Goal: Check status: Check status

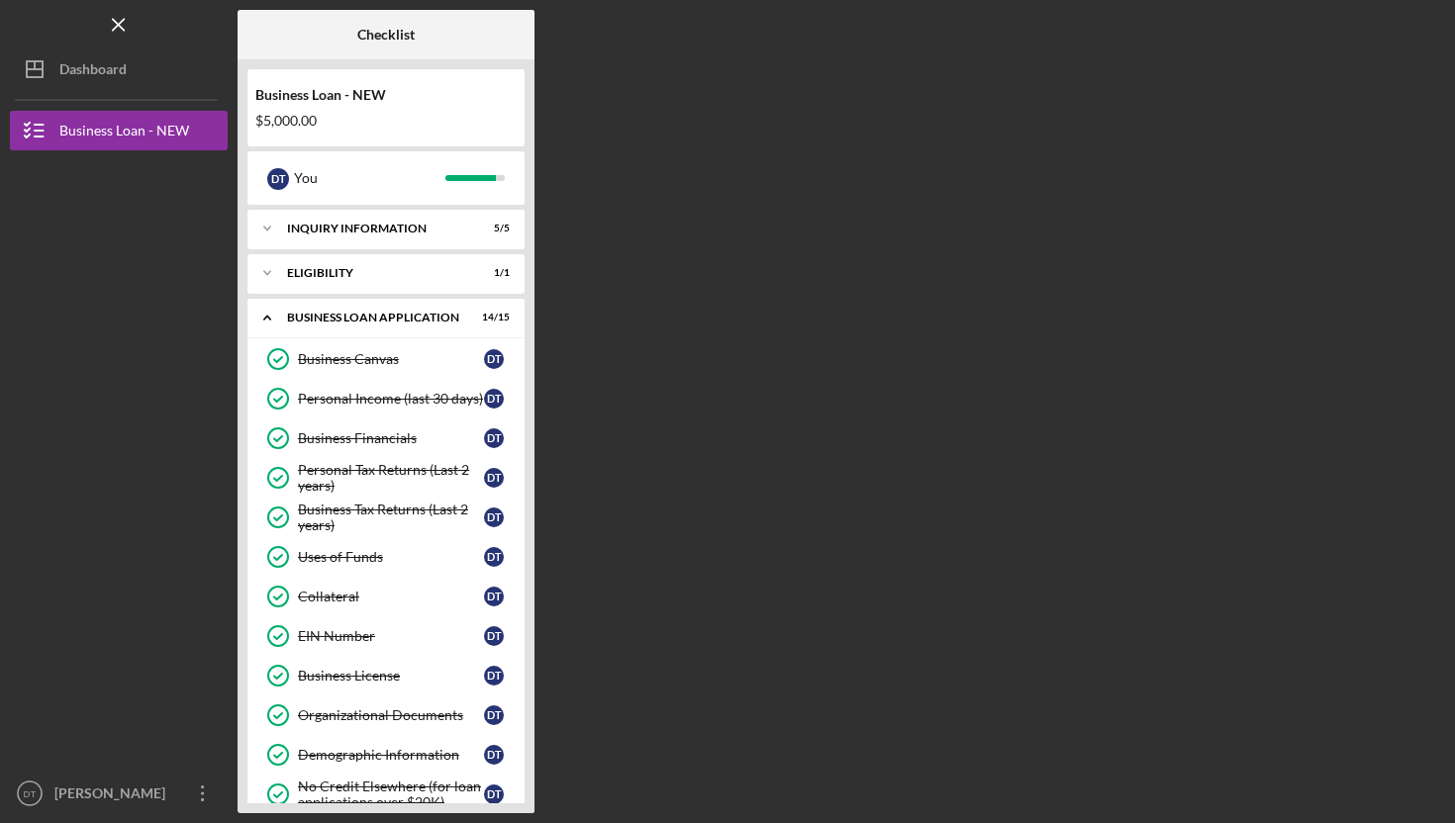
scroll to position [283, 0]
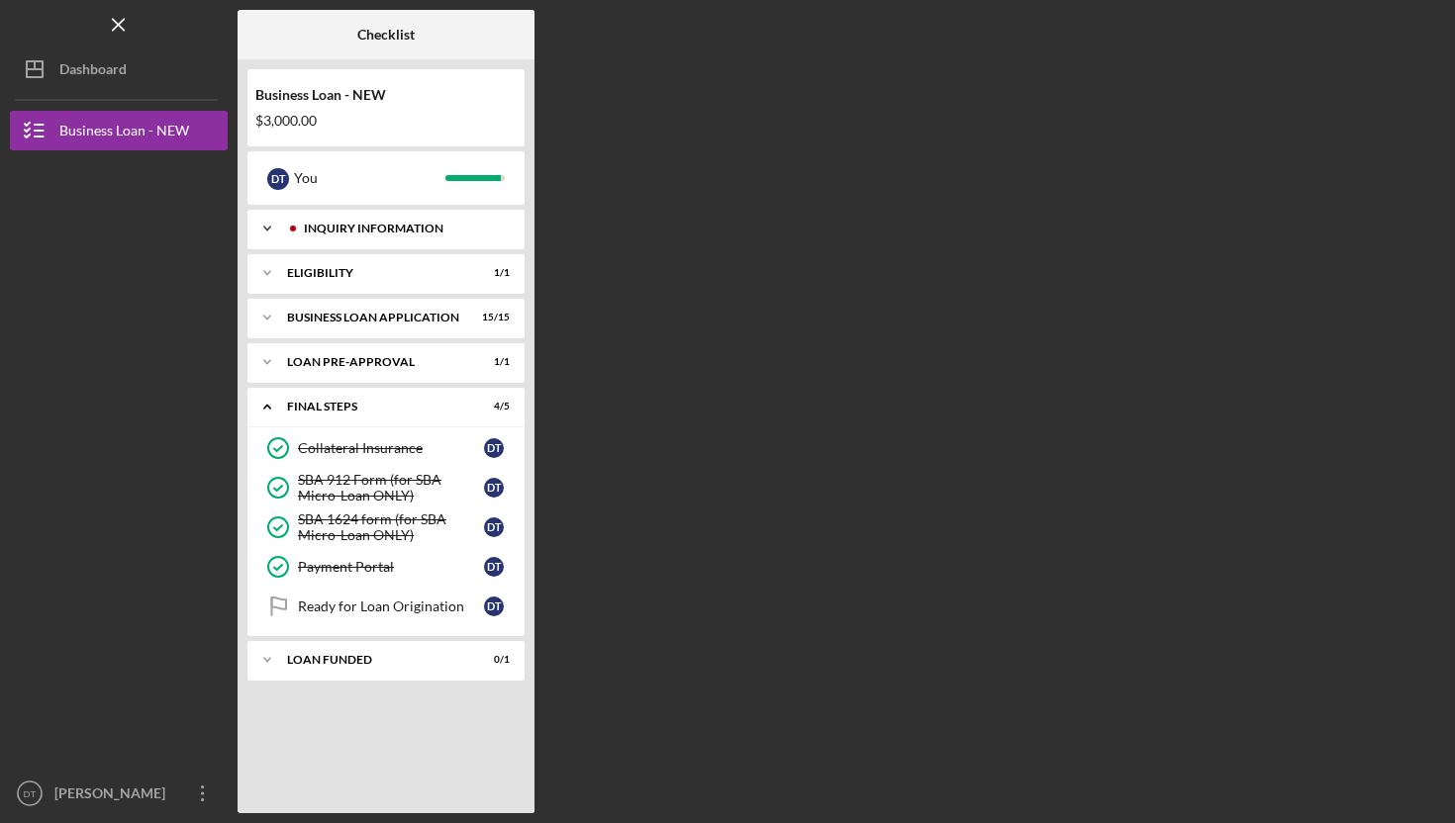
click at [366, 223] on div "INQUIRY INFORMATION" at bounding box center [398, 229] width 223 height 12
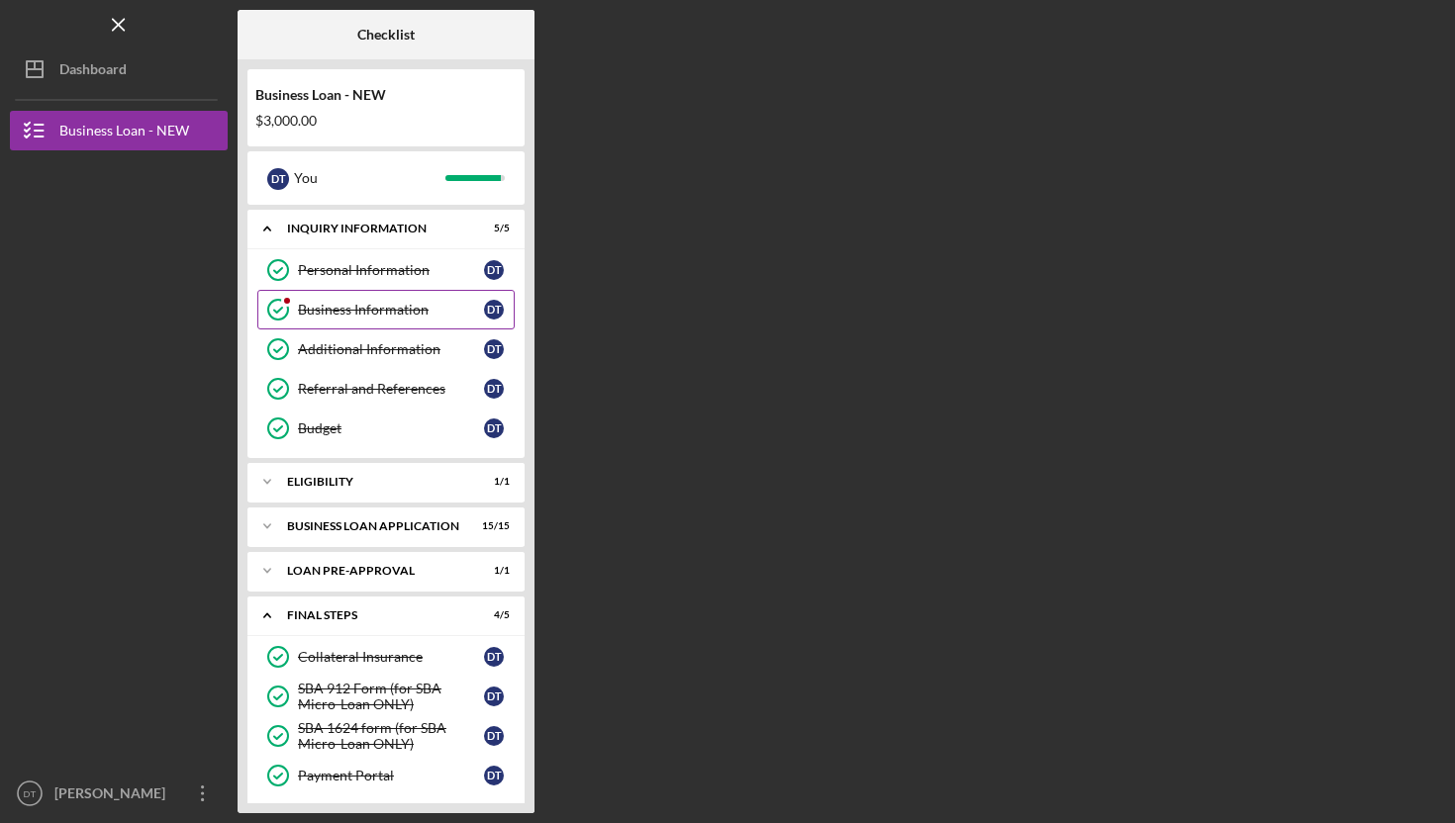
click at [352, 318] on div "Business Information" at bounding box center [391, 310] width 186 height 16
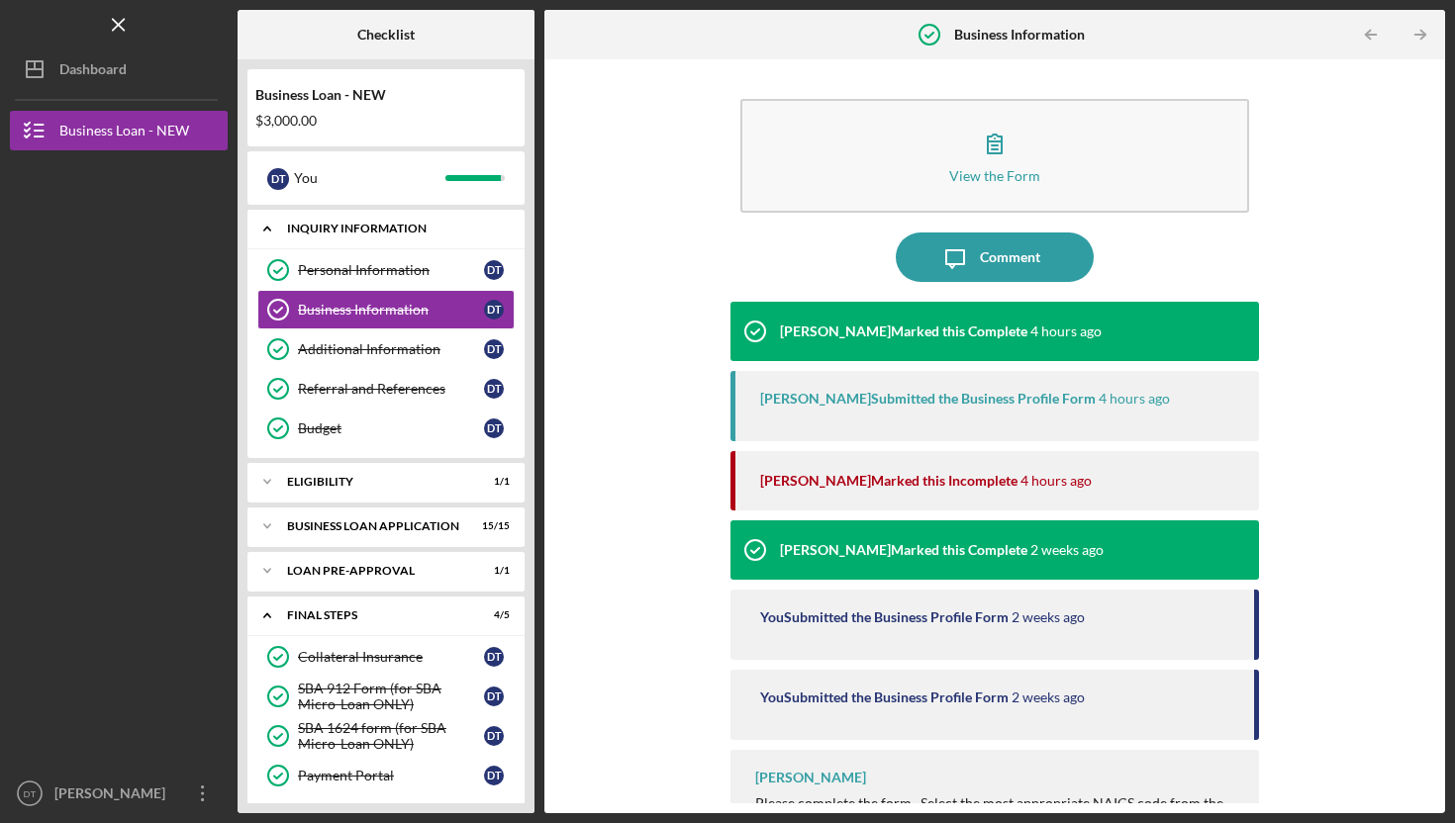
click at [444, 225] on div "INQUIRY INFORMATION" at bounding box center [393, 229] width 213 height 12
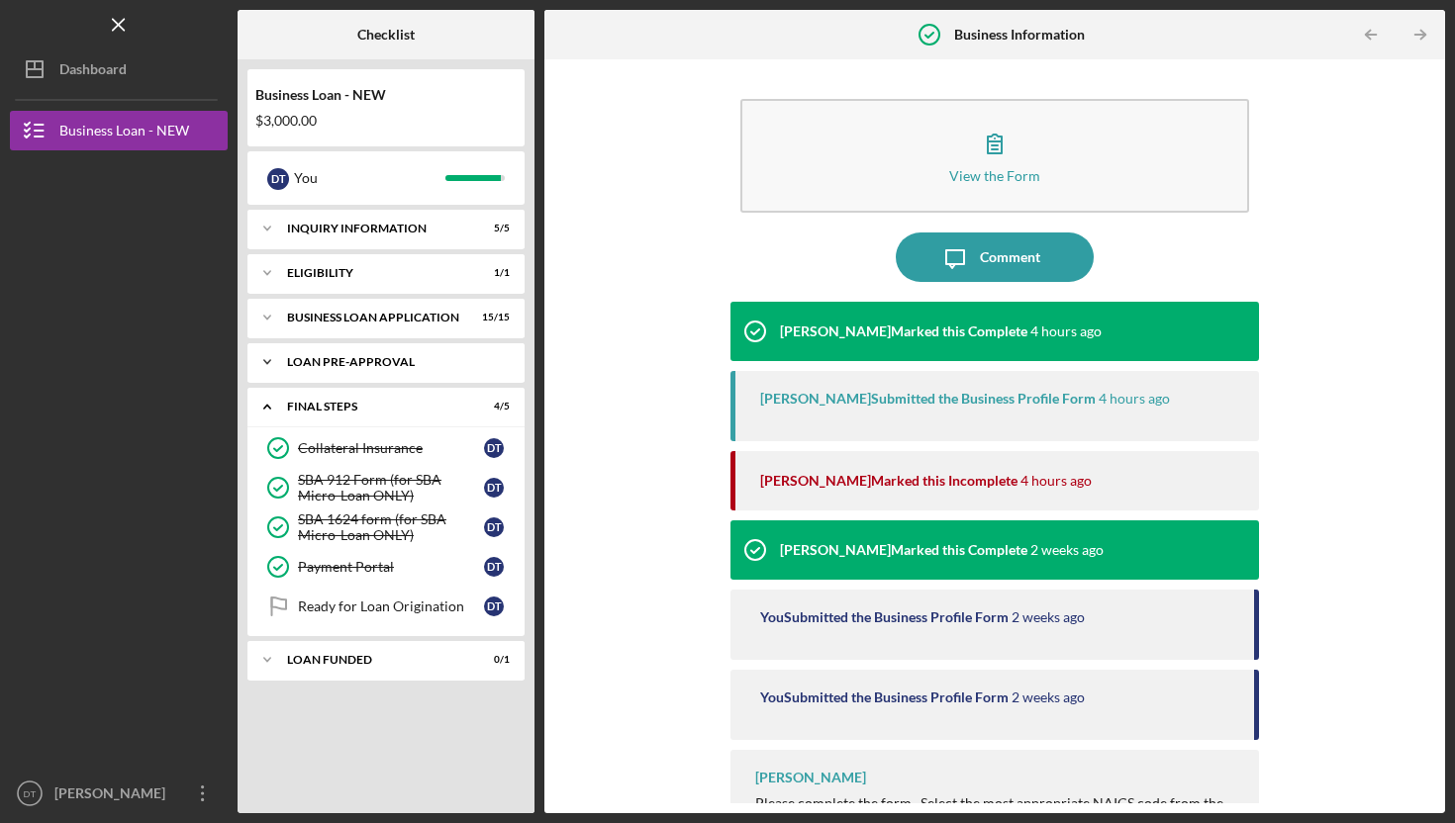
click at [428, 365] on div "LOAN PRE-APPROVAL" at bounding box center [393, 362] width 213 height 12
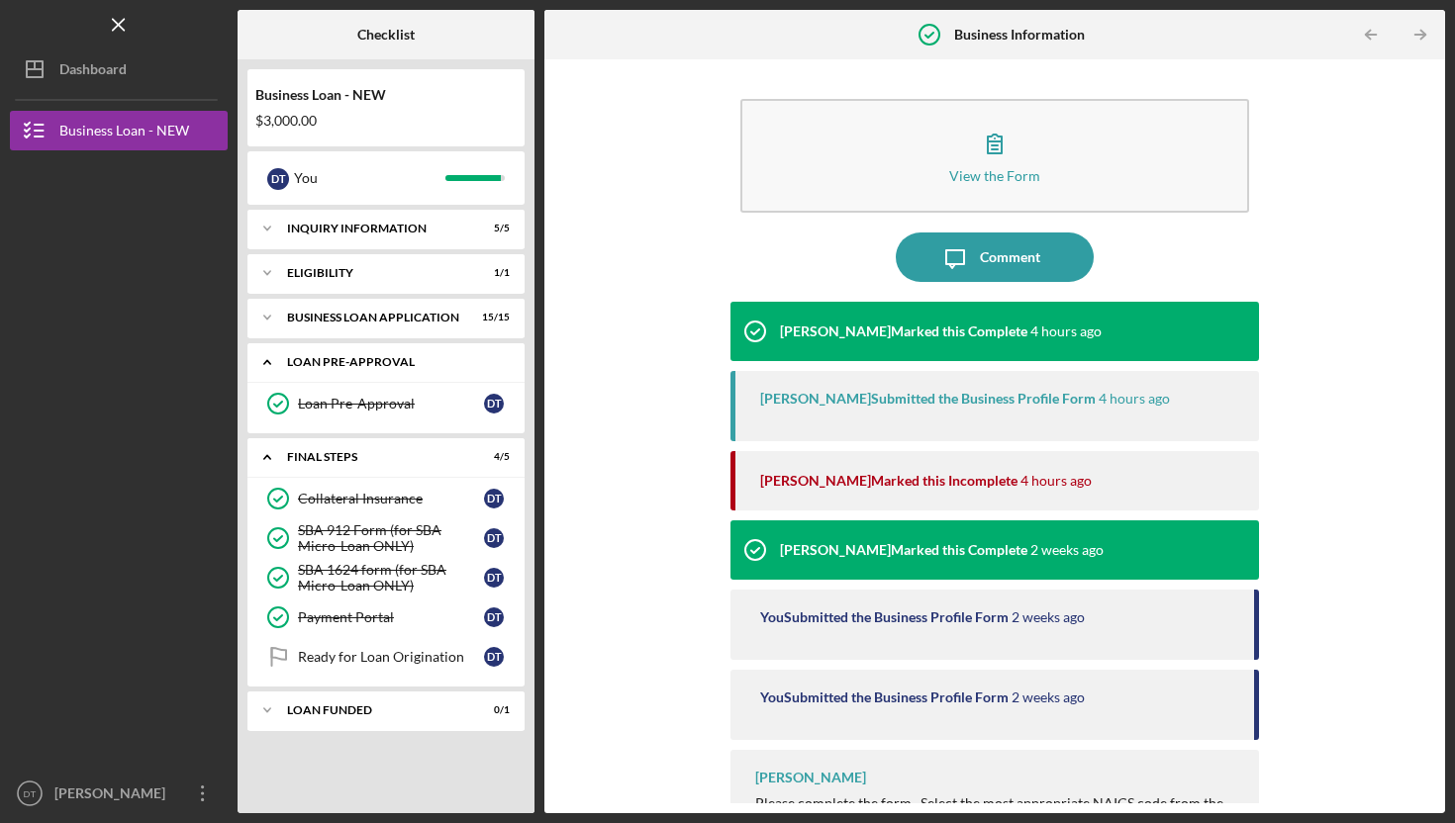
click at [428, 365] on div "LOAN PRE-APPROVAL" at bounding box center [393, 362] width 213 height 12
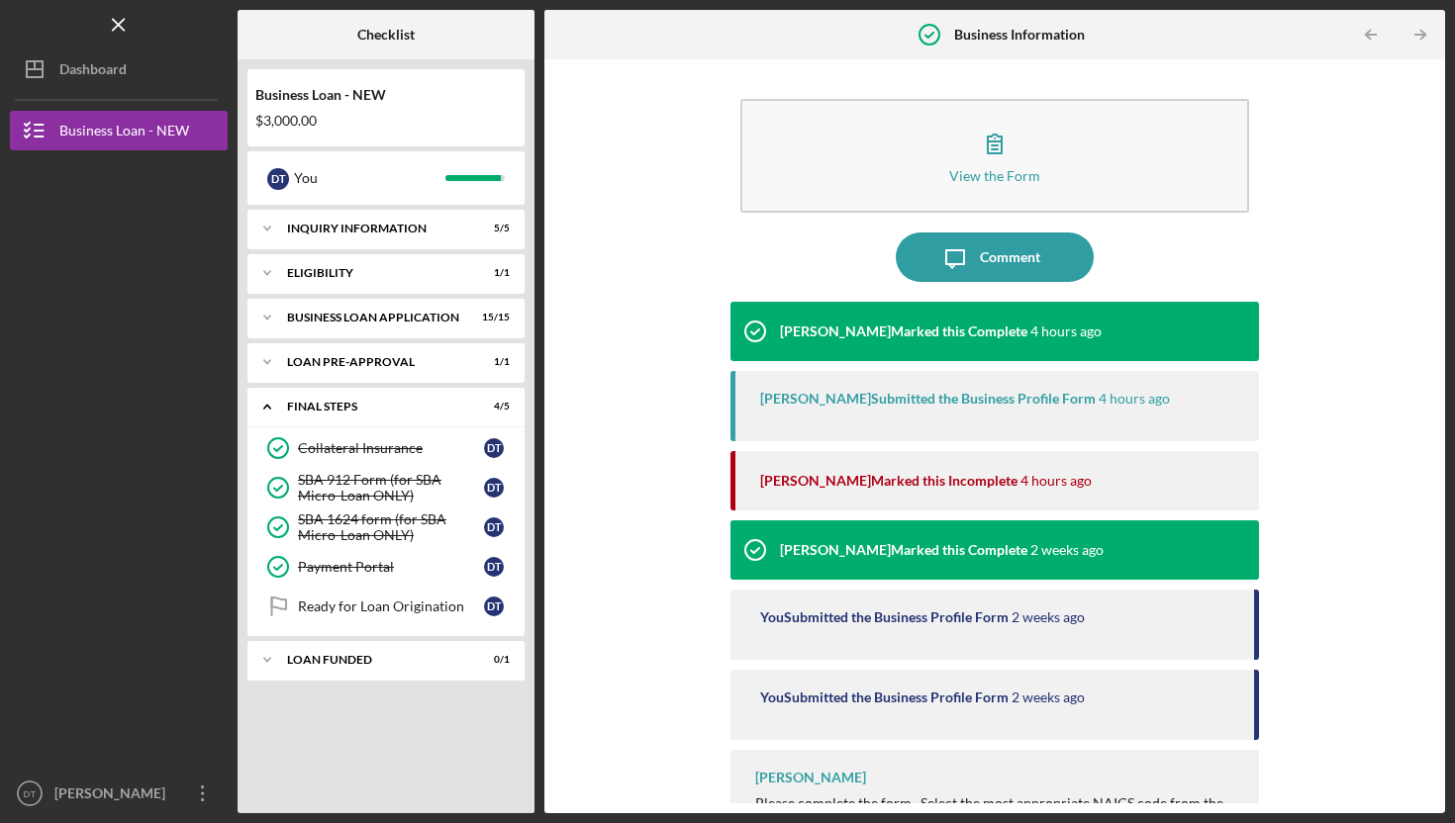
click at [809, 399] on div "[PERSON_NAME] Submitted the Business Profile Form" at bounding box center [928, 399] width 336 height 16
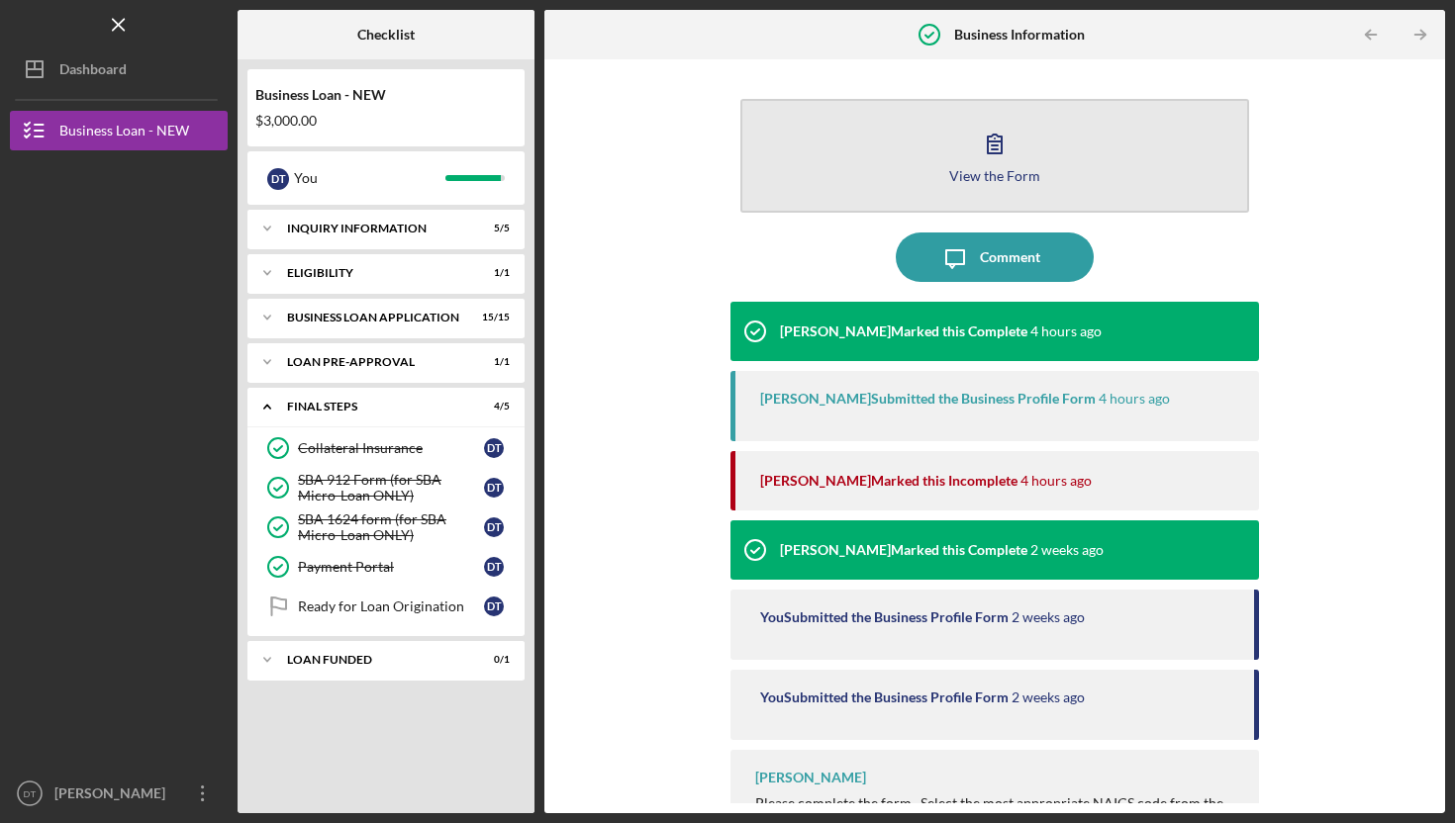
click at [981, 173] on div "View the Form" at bounding box center [994, 175] width 91 height 15
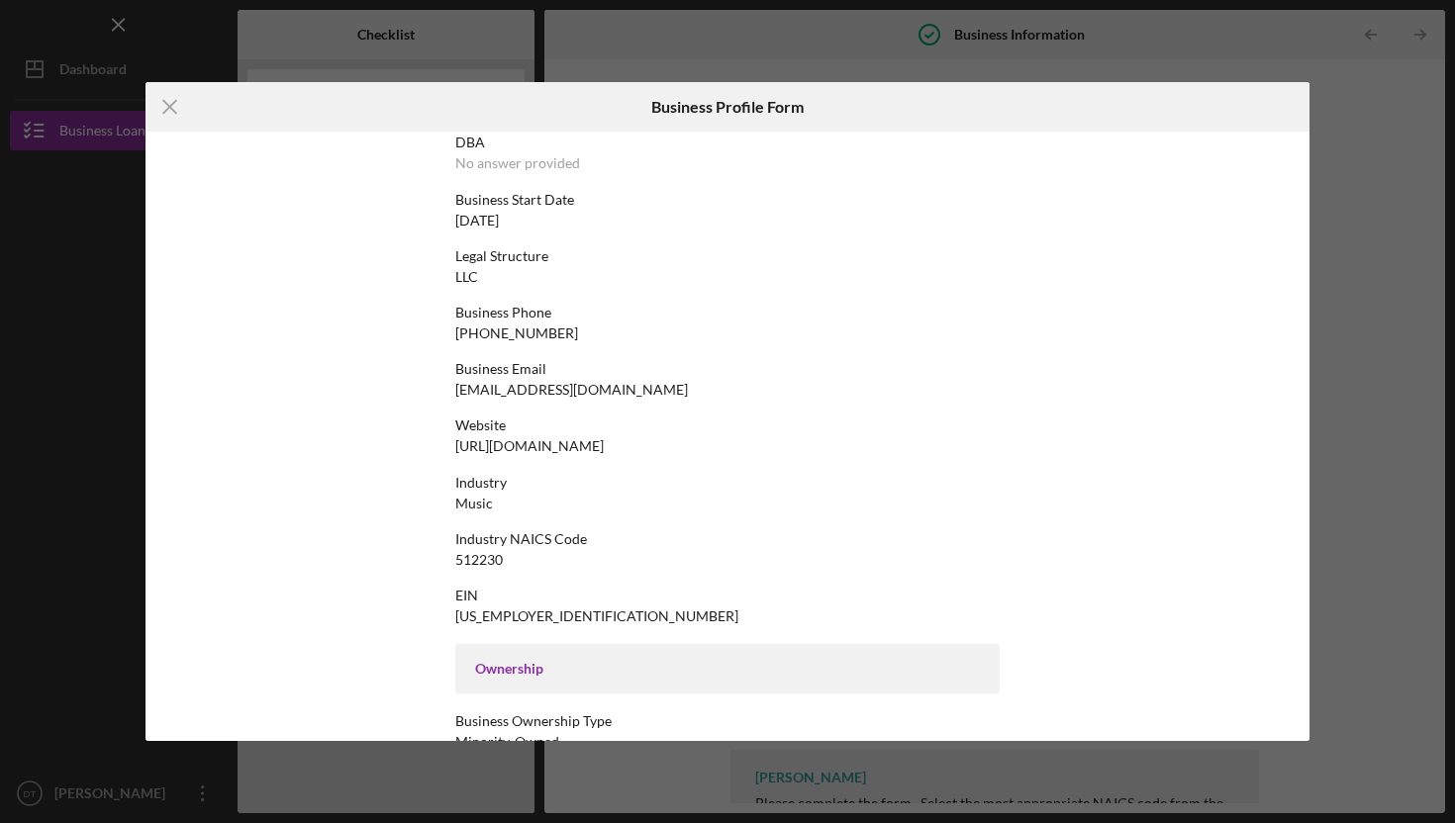
scroll to position [125, 0]
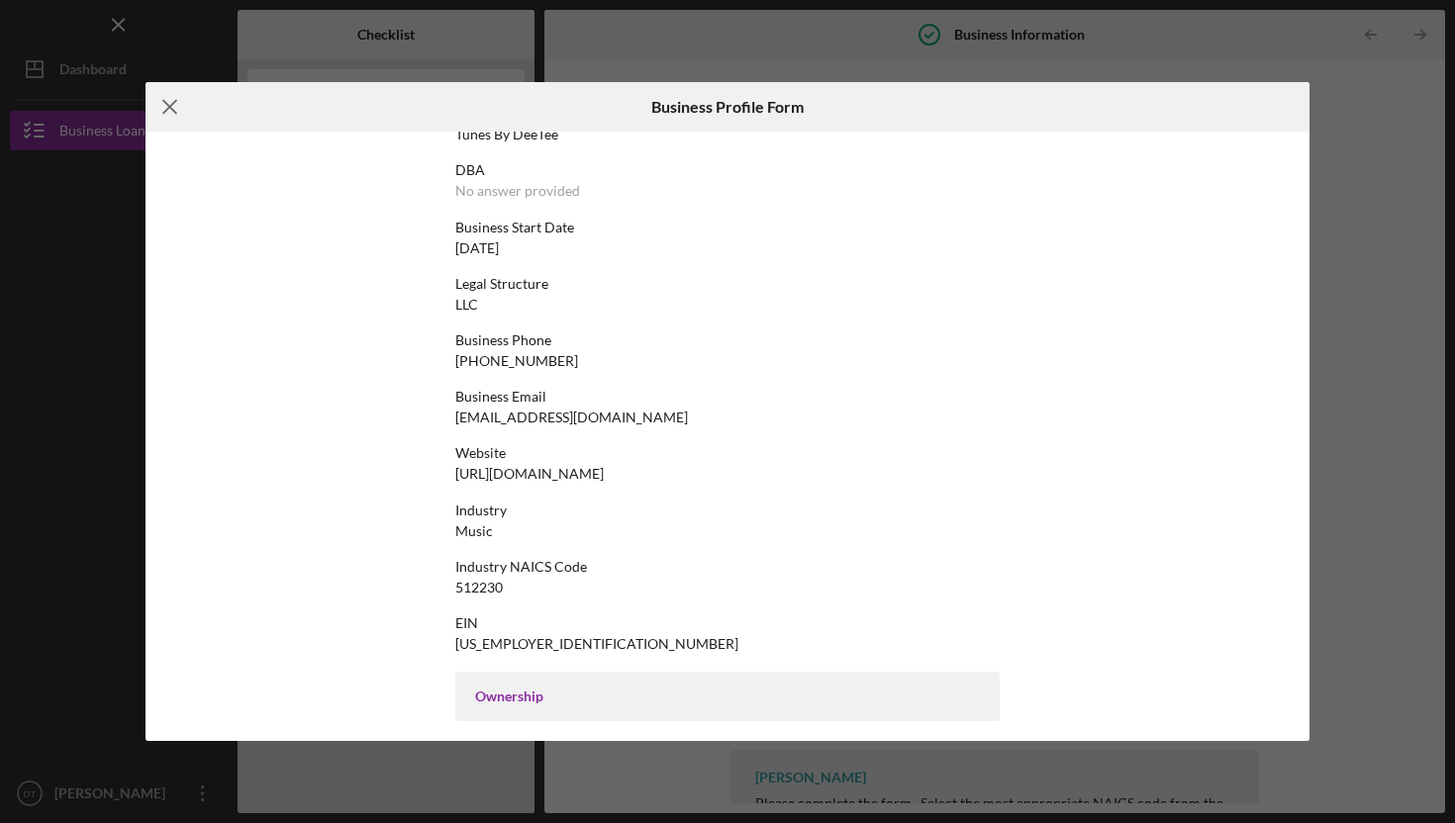
click at [175, 95] on icon "Icon/Menu Close" at bounding box center [169, 106] width 49 height 49
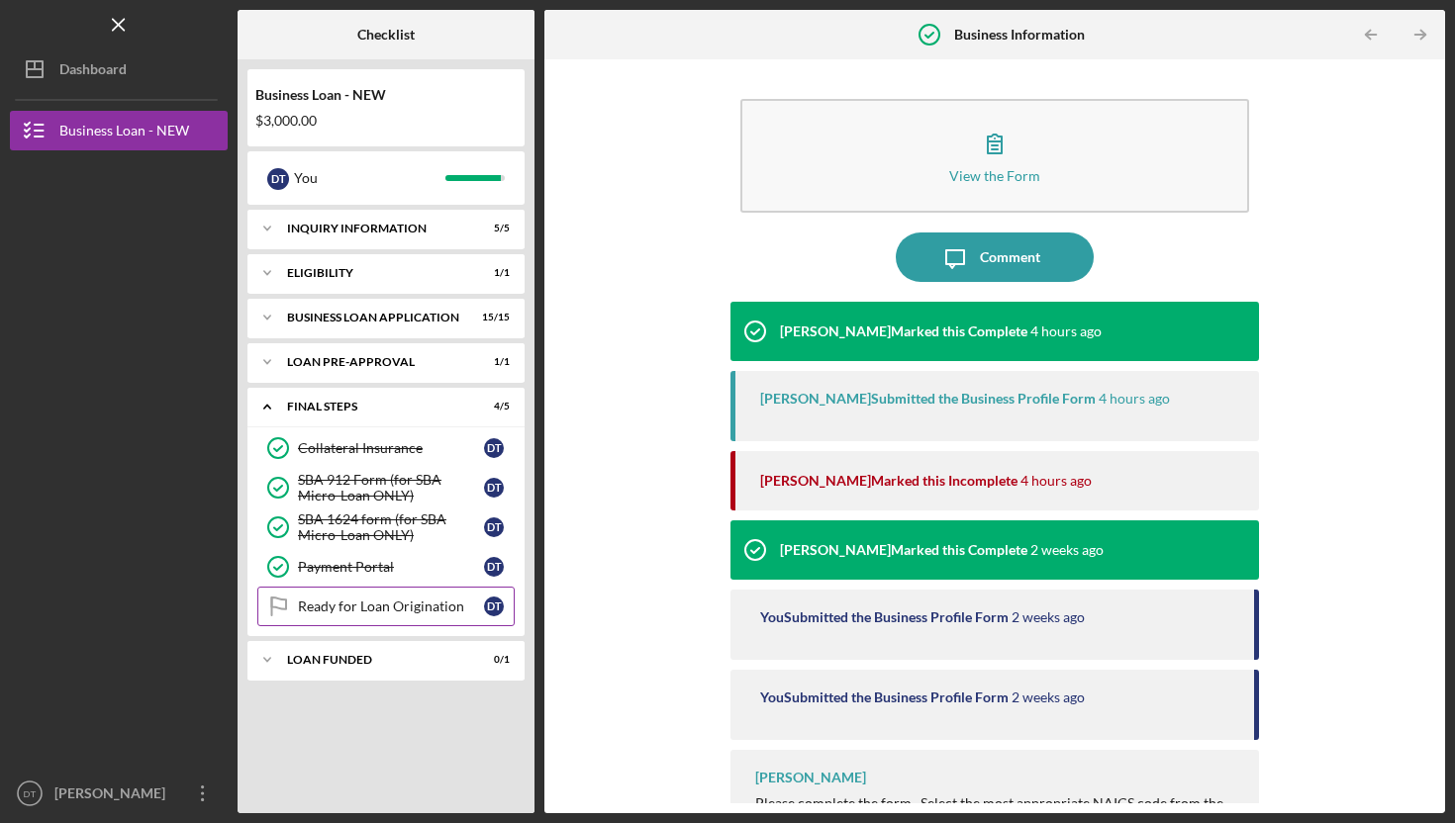
click at [369, 608] on div "Ready for Loan Origination" at bounding box center [391, 607] width 186 height 16
